Goal: Navigation & Orientation: Find specific page/section

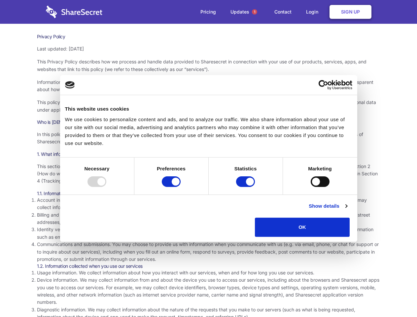
click at [106, 187] on div at bounding box center [96, 181] width 19 height 11
click at [180, 187] on input "Preferences" at bounding box center [171, 181] width 19 height 11
checkbox input "false"
click at [246, 187] on input "Statistics" at bounding box center [245, 181] width 19 height 11
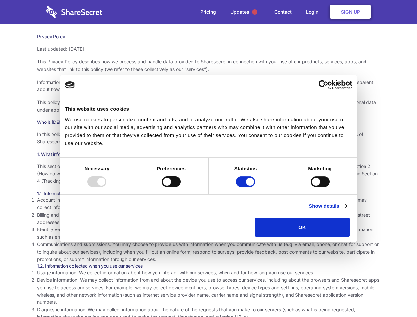
checkbox input "false"
click at [310, 187] on input "Marketing" at bounding box center [319, 181] width 19 height 11
checkbox input "true"
click at [347, 210] on link "Show details" at bounding box center [327, 206] width 38 height 8
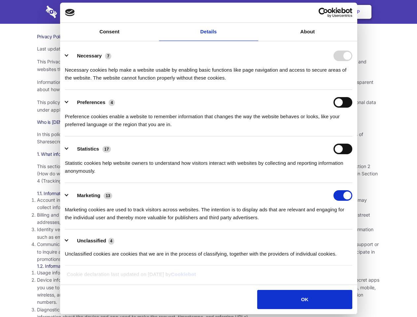
click at [352, 82] on div "Necessary 7 Necessary cookies help make a website usable by enabling basic func…" at bounding box center [208, 65] width 287 height 31
click at [254, 12] on span "1" at bounding box center [254, 11] width 5 height 5
